Goal: Find specific page/section: Find specific page/section

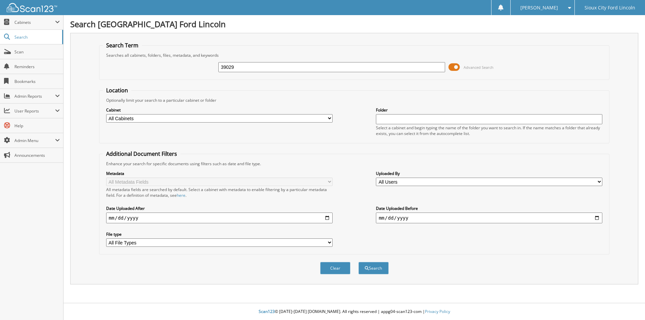
type input "39029"
click at [358, 262] on button "Search" at bounding box center [373, 268] width 30 height 12
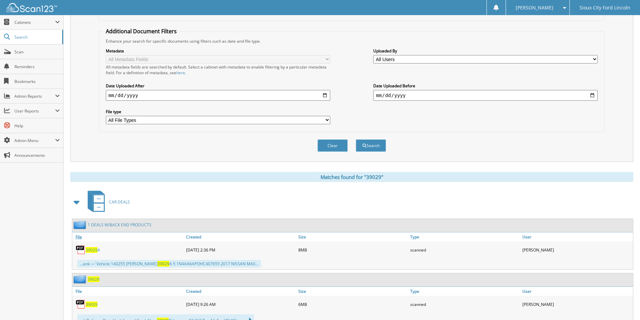
scroll to position [168, 0]
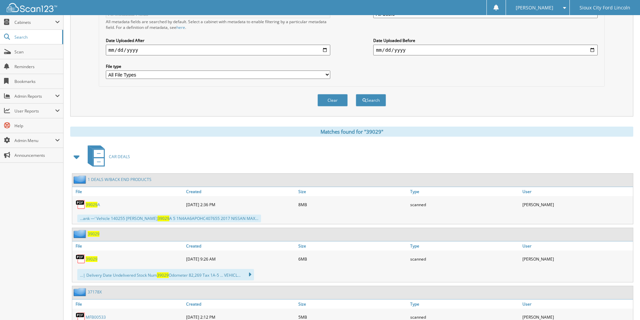
click at [90, 257] on span "39029" at bounding box center [92, 259] width 12 height 6
click at [23, 52] on span "Scan" at bounding box center [36, 52] width 45 height 6
